Goal: Task Accomplishment & Management: Use online tool/utility

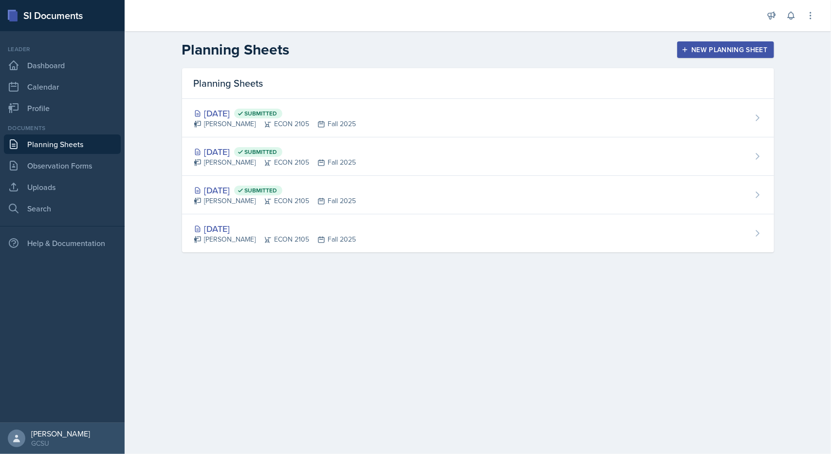
click at [705, 56] on button "New Planning Sheet" at bounding box center [725, 49] width 96 height 17
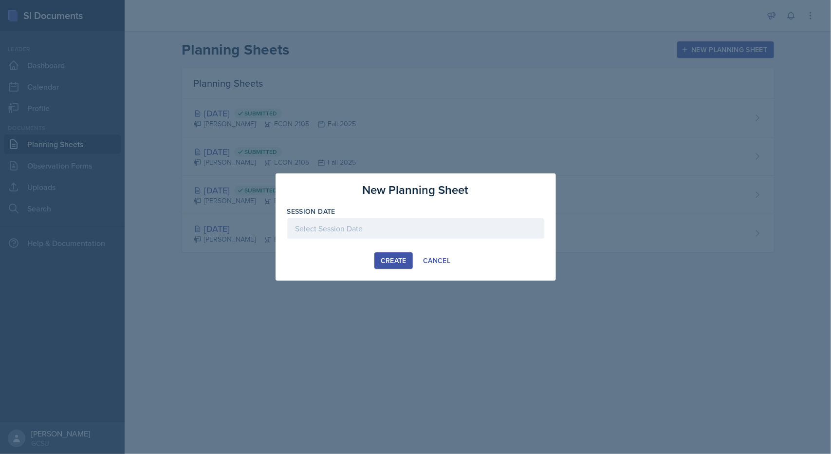
click at [342, 226] on div at bounding box center [415, 228] width 257 height 20
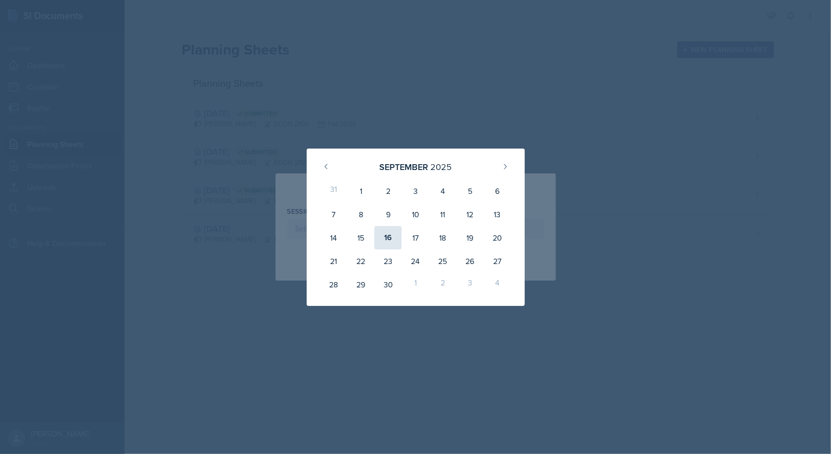
click at [386, 240] on div "16" at bounding box center [387, 237] width 27 height 23
type input "[DATE]"
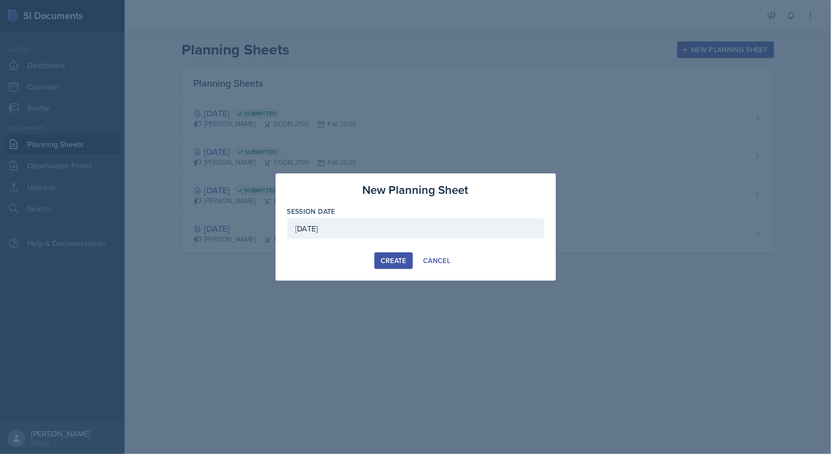
click at [398, 263] on div "Create" at bounding box center [394, 261] width 26 height 8
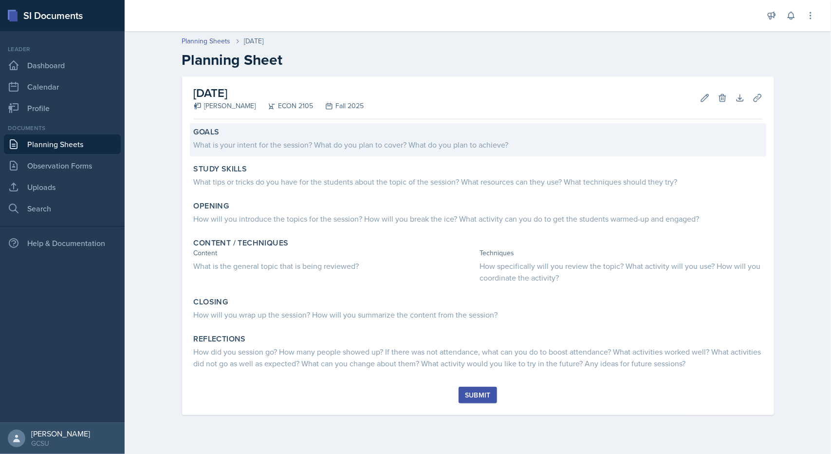
click at [381, 143] on div "What is your intent for the session? What do you plan to cover? What do you pla…" at bounding box center [478, 145] width 569 height 12
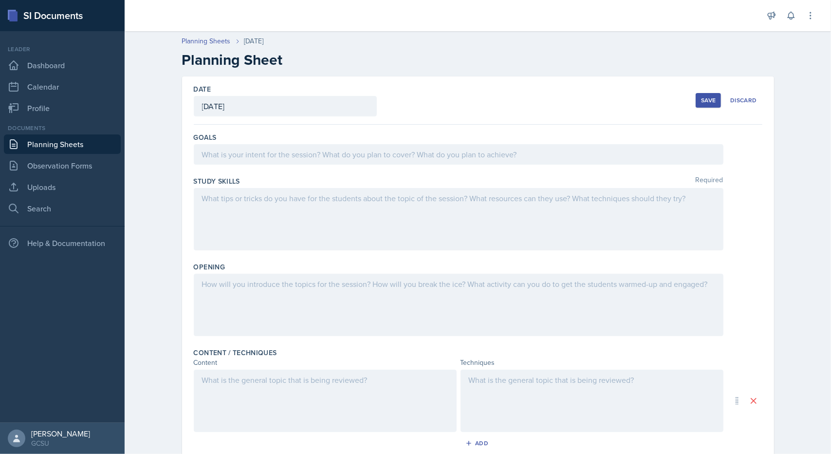
click at [275, 159] on div at bounding box center [459, 154] width 530 height 20
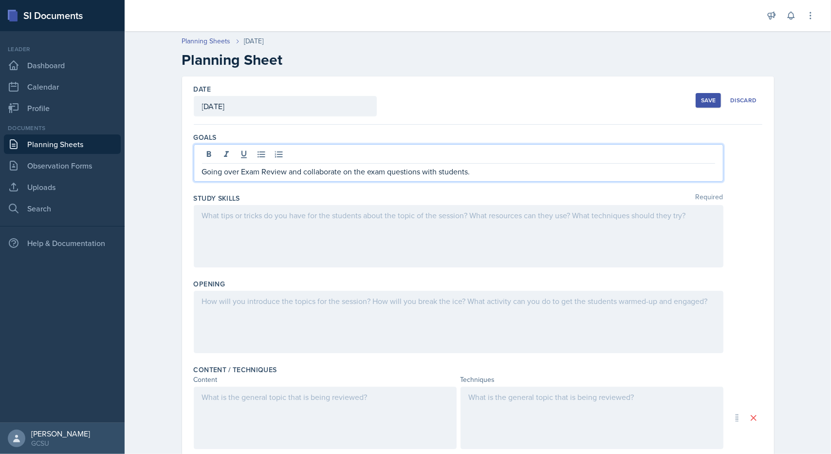
click at [251, 210] on div at bounding box center [459, 236] width 530 height 62
